Goal: Navigation & Orientation: Find specific page/section

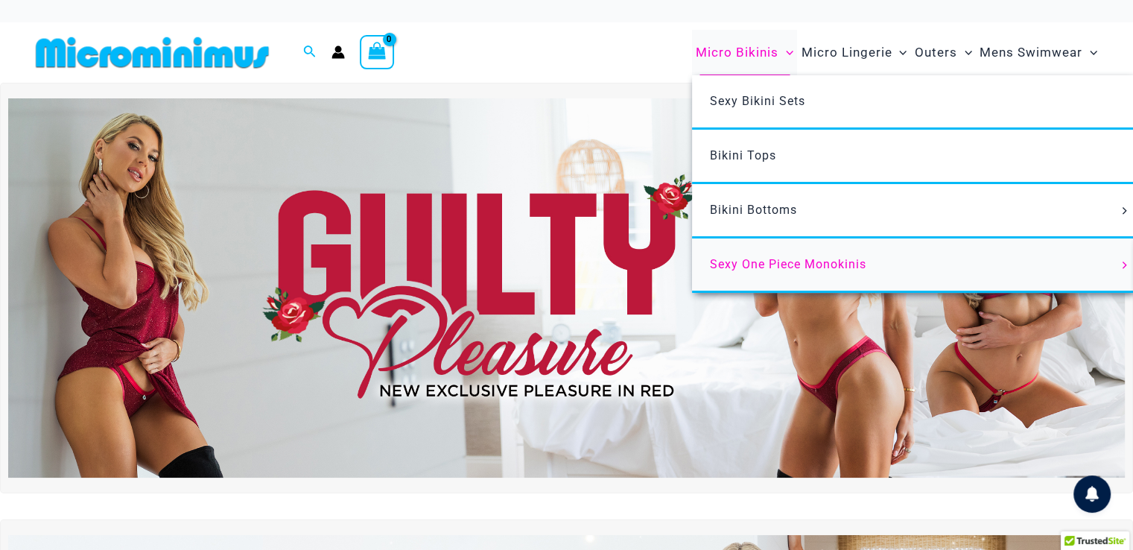
click at [772, 263] on span "Sexy One Piece Monokinis" at bounding box center [788, 264] width 156 height 14
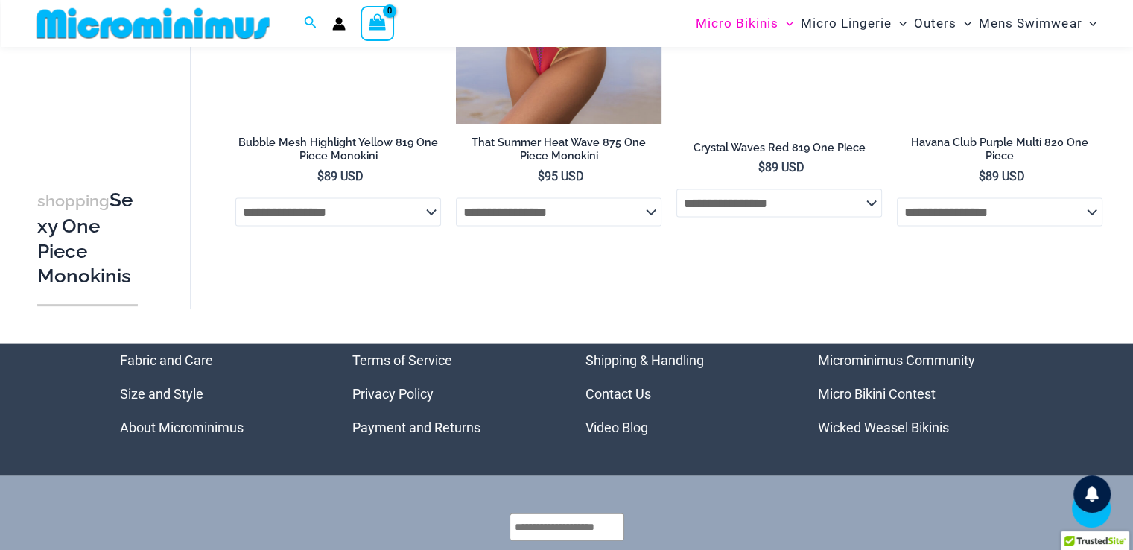
scroll to position [3112, 0]
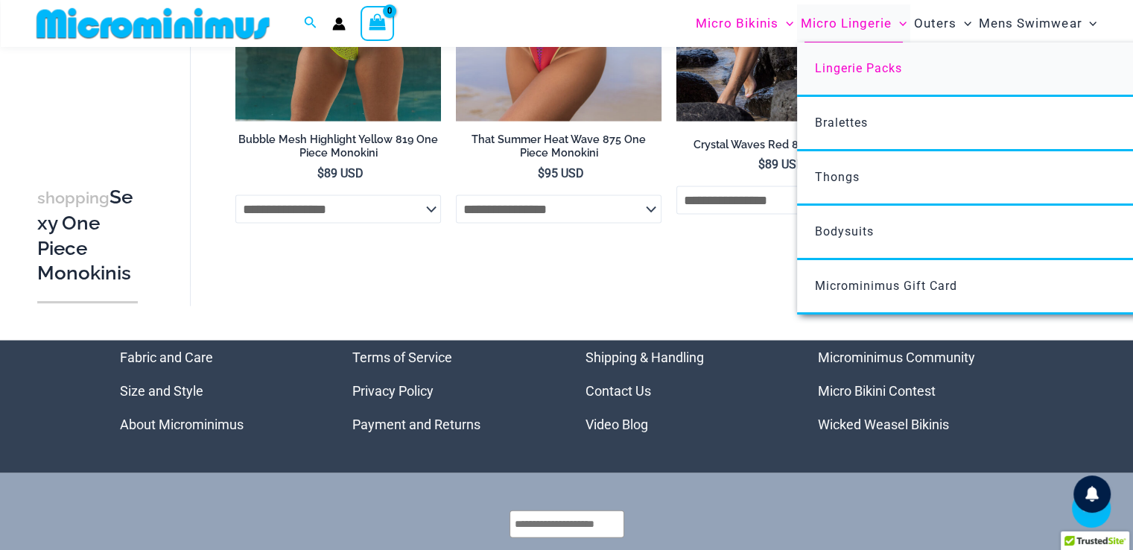
click at [848, 65] on span "Lingerie Packs" at bounding box center [858, 68] width 87 height 14
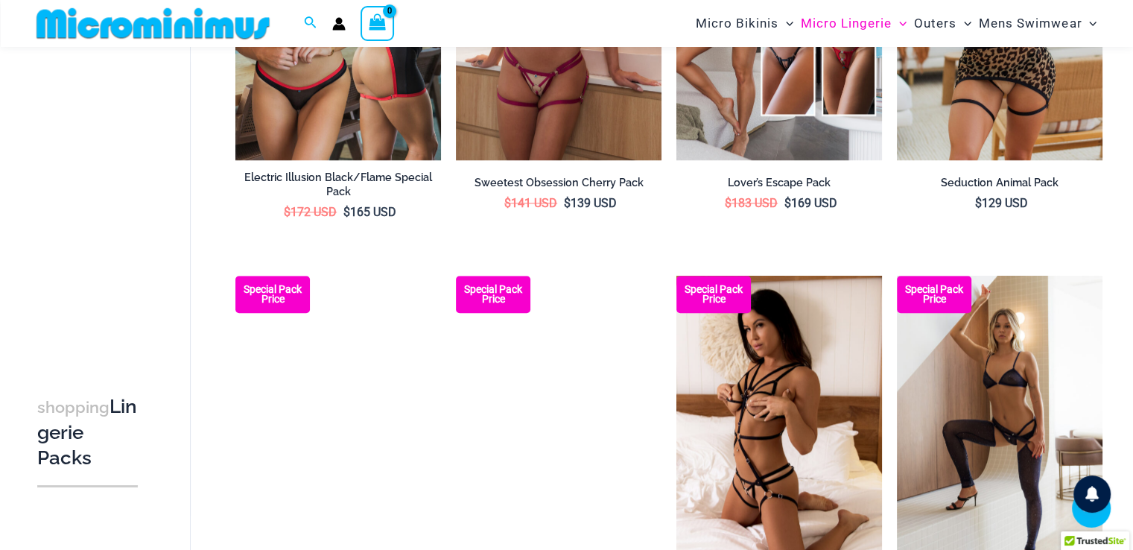
scroll to position [1328, 0]
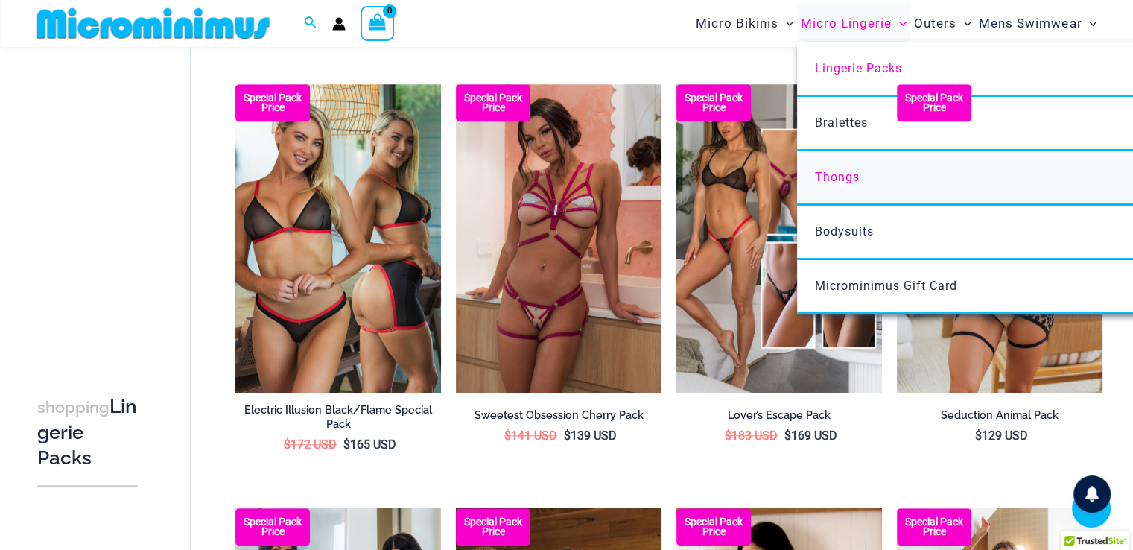
click at [837, 177] on span "Thongs" at bounding box center [837, 177] width 45 height 14
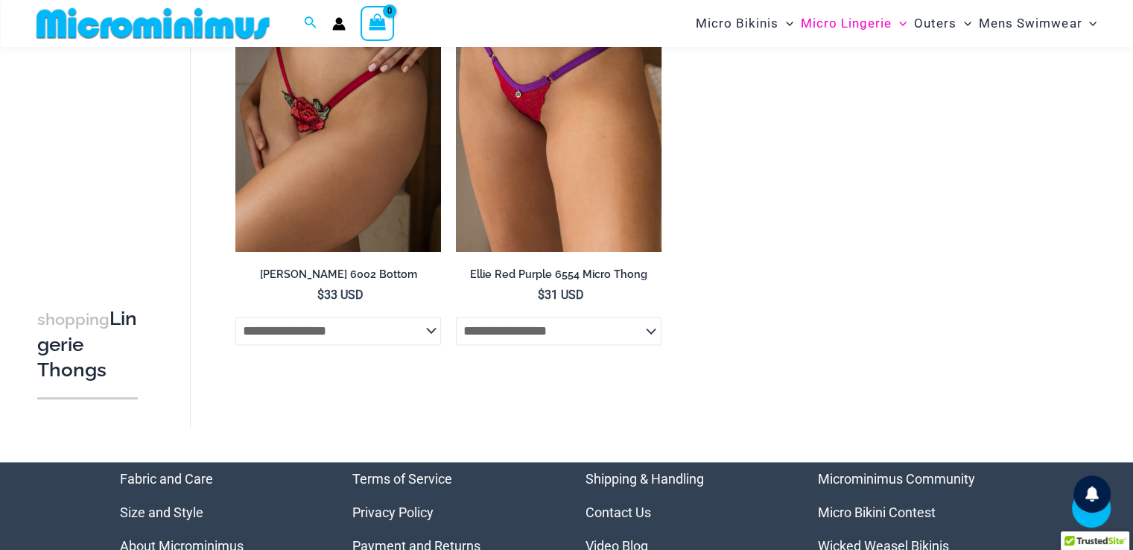
scroll to position [2160, 0]
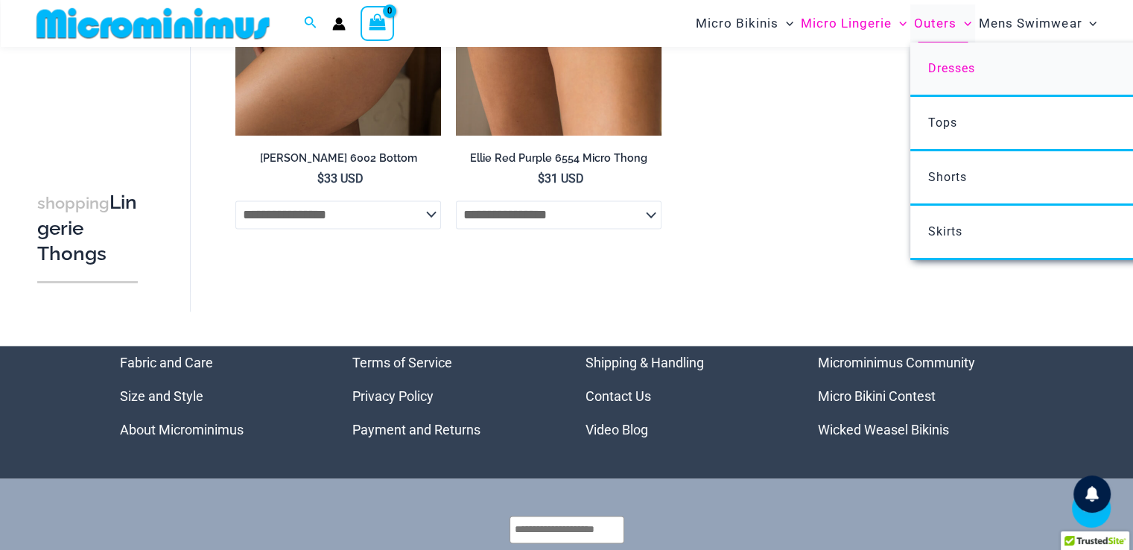
click at [963, 72] on span "Dresses" at bounding box center [951, 68] width 47 height 14
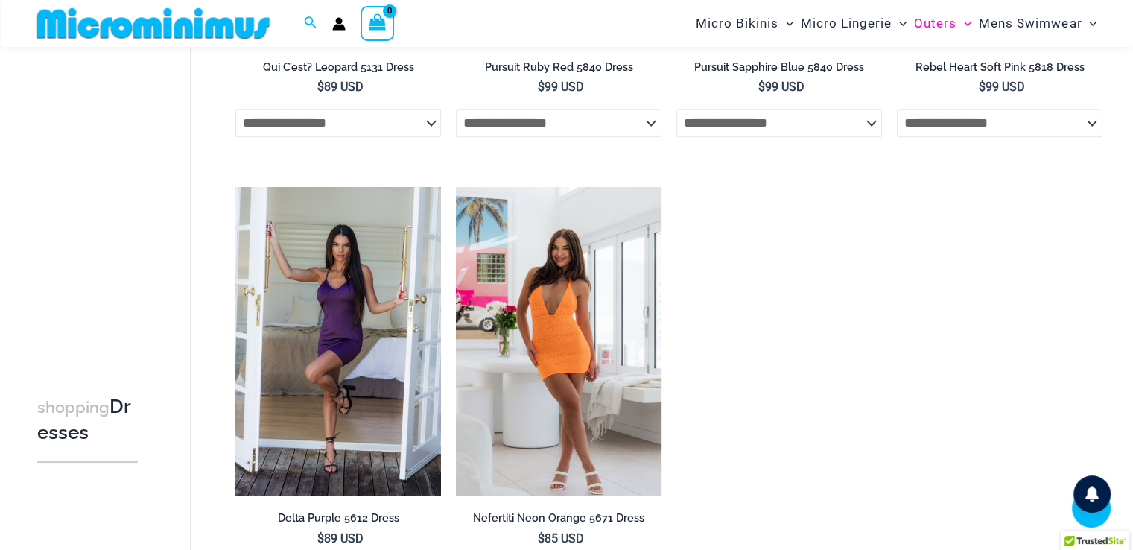
scroll to position [955, 0]
